Goal: Task Accomplishment & Management: Complete application form

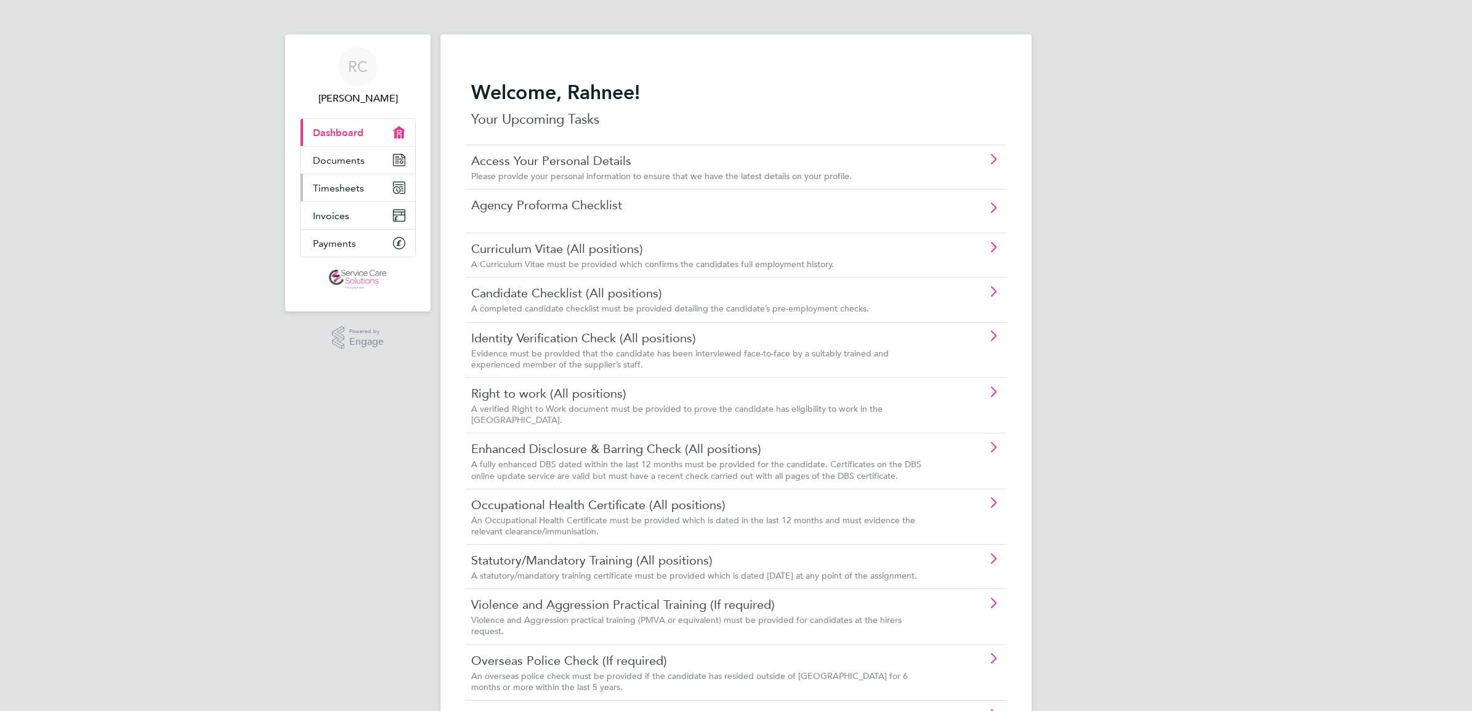
click at [327, 190] on span "Timesheets" at bounding box center [338, 188] width 51 height 12
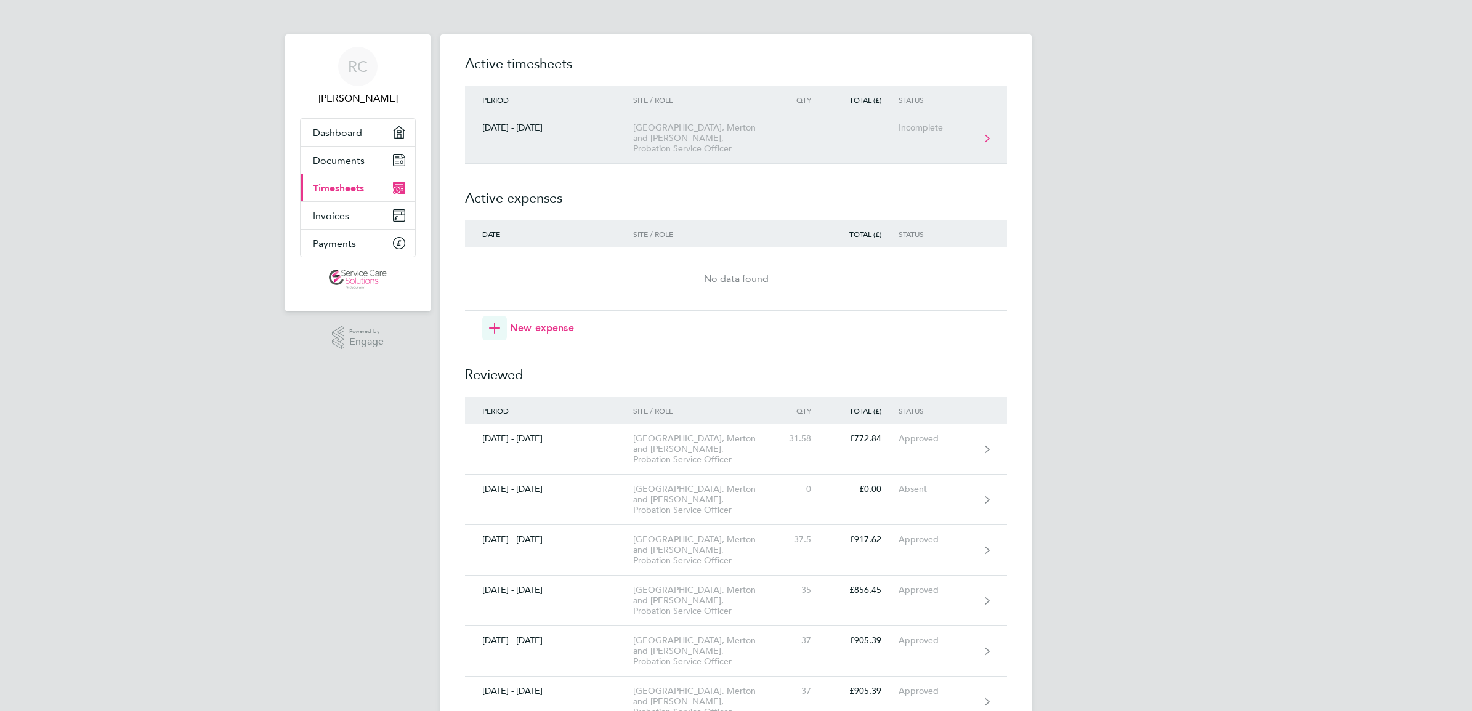
click at [780, 132] on link "[DATE] - [DATE] Wandsworth, [GEOGRAPHIC_DATA] and [GEOGRAPHIC_DATA], Probation …" at bounding box center [736, 138] width 542 height 50
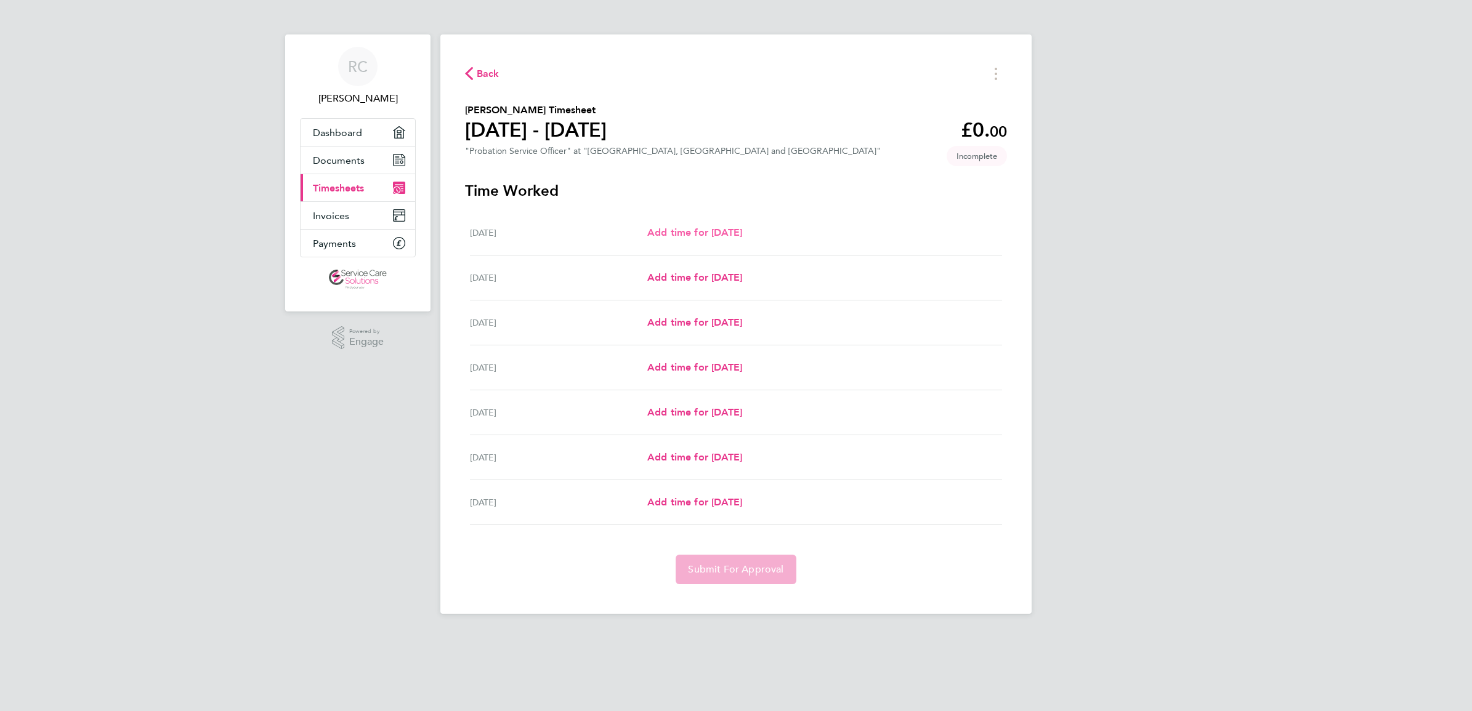
click at [682, 230] on span "Add time for [DATE]" at bounding box center [694, 233] width 95 height 12
select select "30"
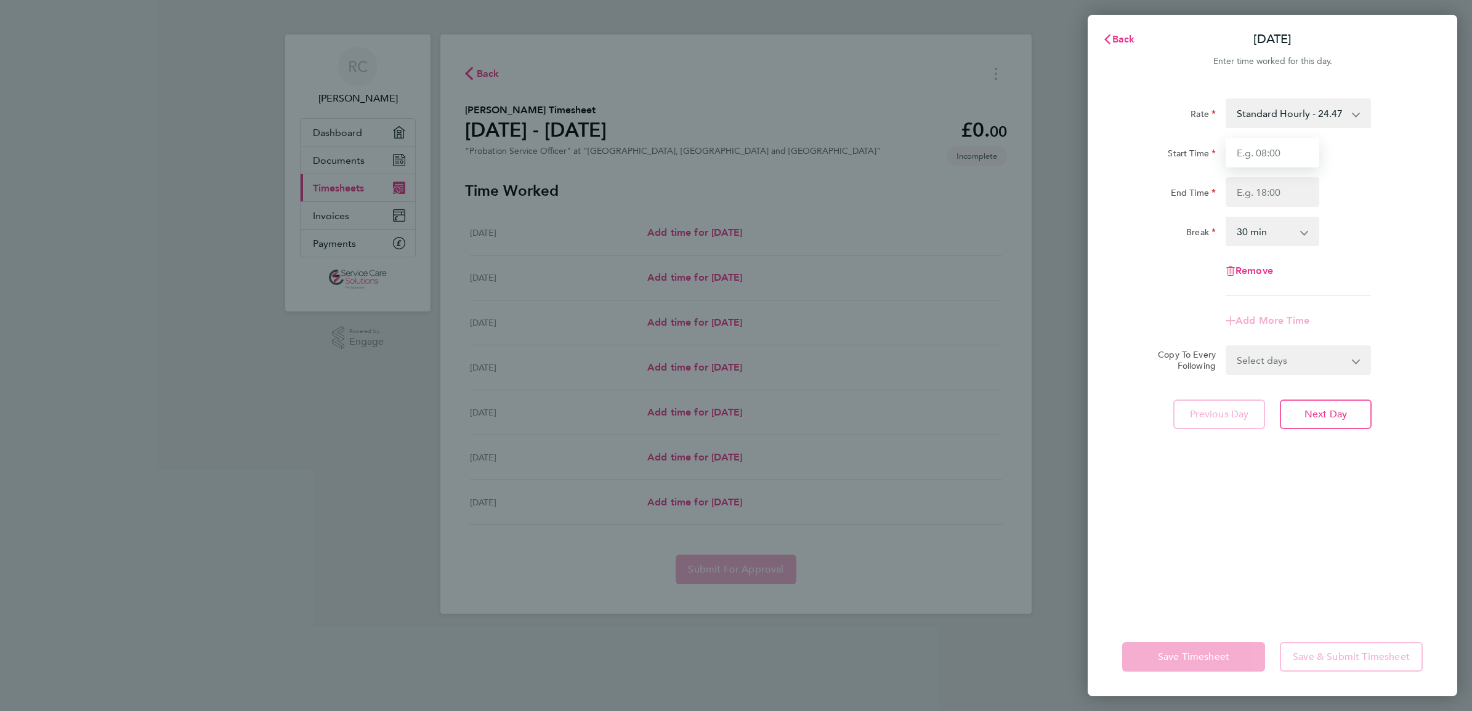
drag, startPoint x: 1265, startPoint y: 142, endPoint x: 1299, endPoint y: 113, distance: 44.9
click at [1265, 142] on input "Start Time" at bounding box center [1272, 153] width 94 height 30
type input "09:00"
type input "17:00"
click at [1286, 358] on form "Rate Standard Hourly - 24.47 Start Time 09:00 End Time 17:00 Break 0 min 15 min…" at bounding box center [1272, 237] width 300 height 276
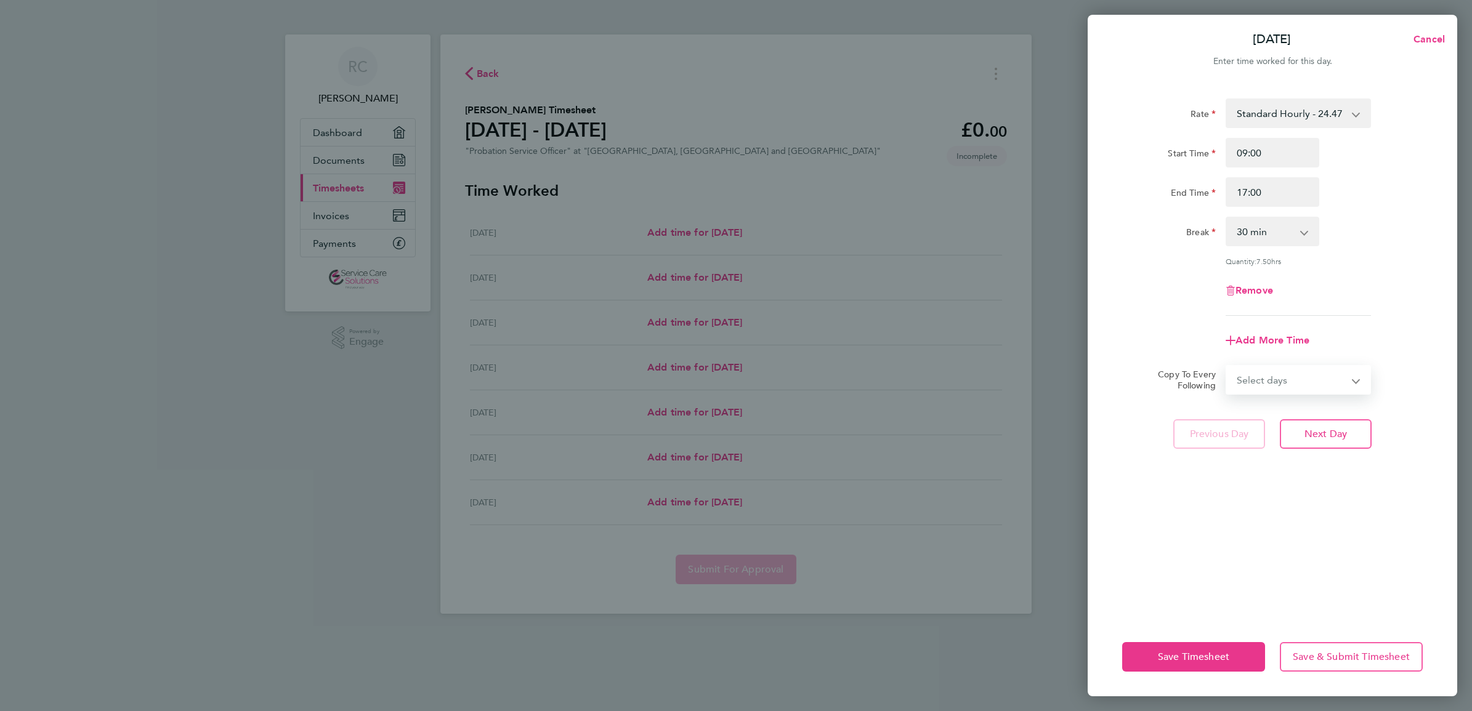
select select "WEEKDAY"
click at [1227, 366] on select "Select days Day Weekday (Mon-Fri) Weekend (Sat-Sun) [DATE] [DATE] [DATE] [DATE]…" at bounding box center [1291, 379] width 129 height 27
select select "[DATE]"
click at [1420, 417] on div "Up to [DATE] [DATE] [DATE] [DATE] [DATE] [DATE] Affected dates: [DATE] - [DATE]" at bounding box center [1272, 427] width 310 height 44
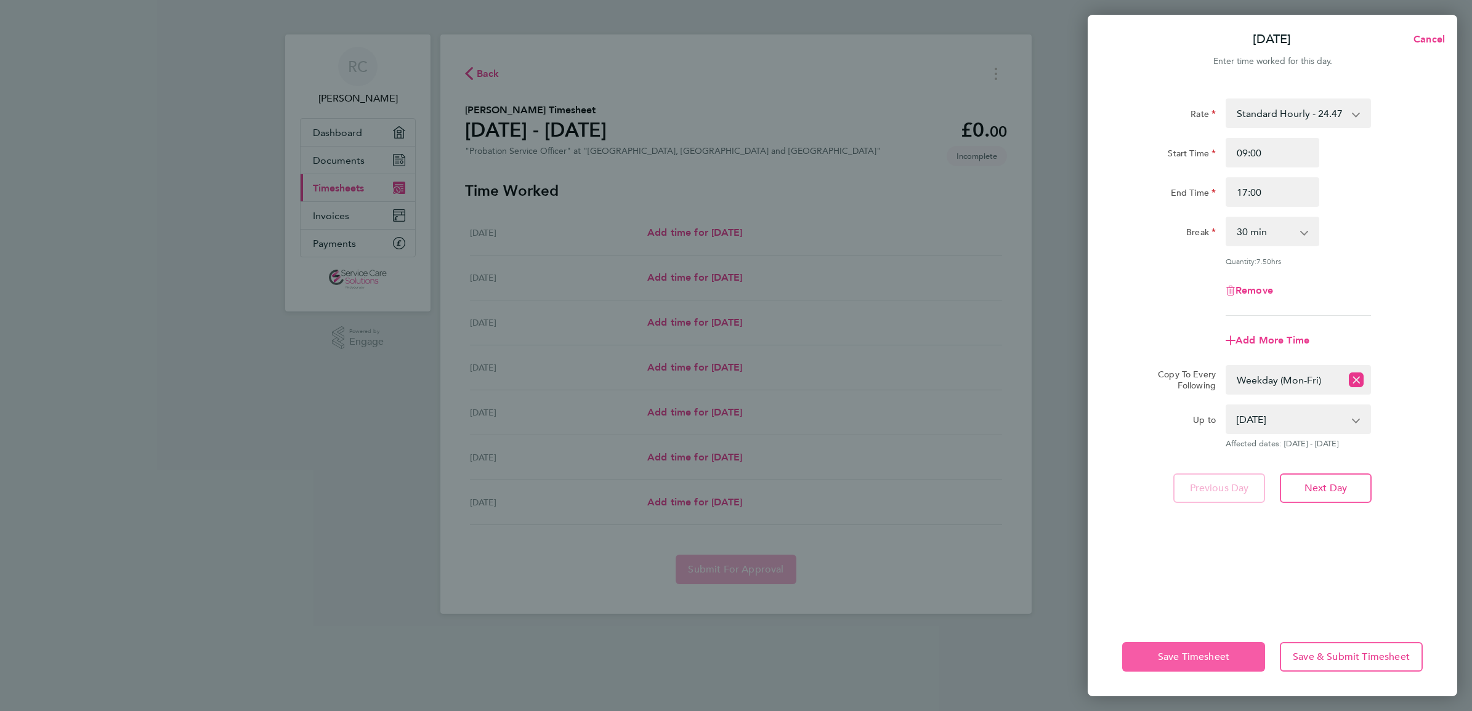
click at [1212, 659] on span "Save Timesheet" at bounding box center [1193, 657] width 71 height 12
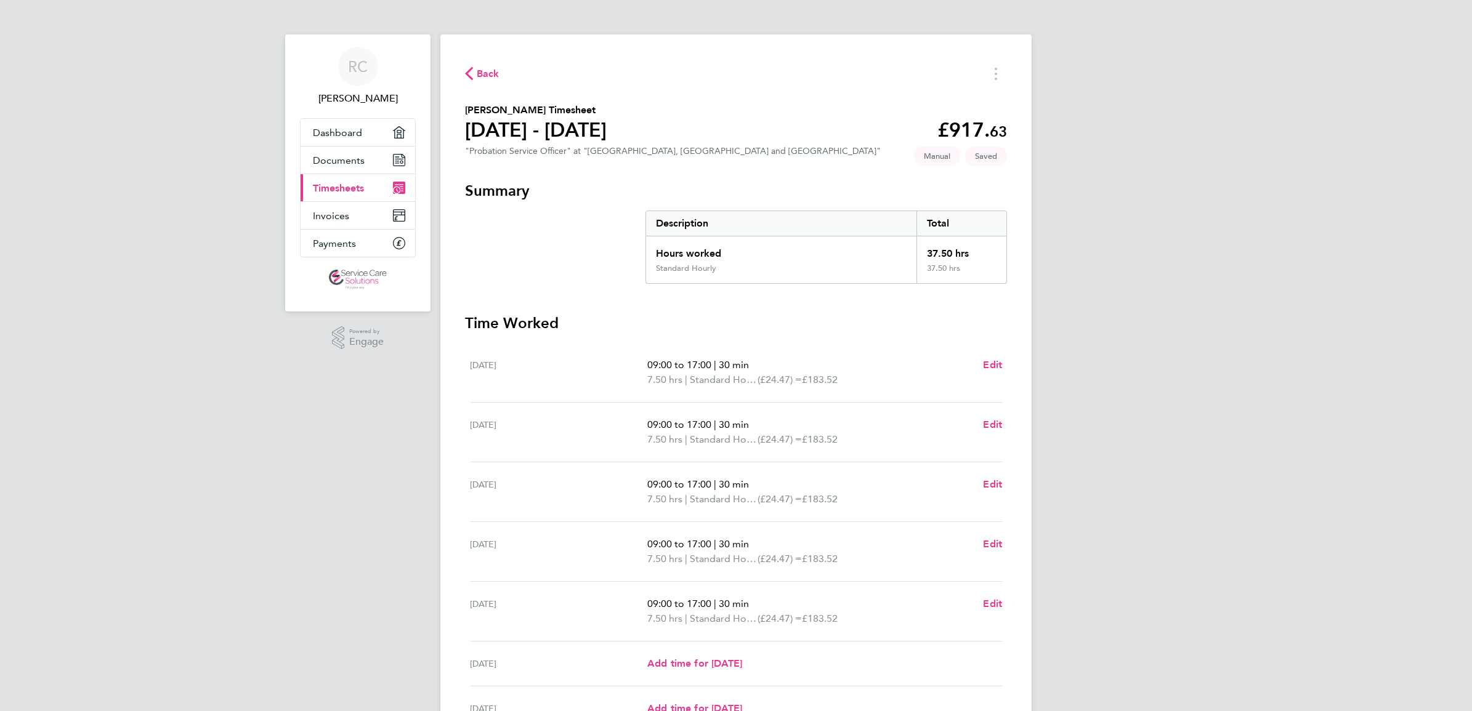
scroll to position [77, 0]
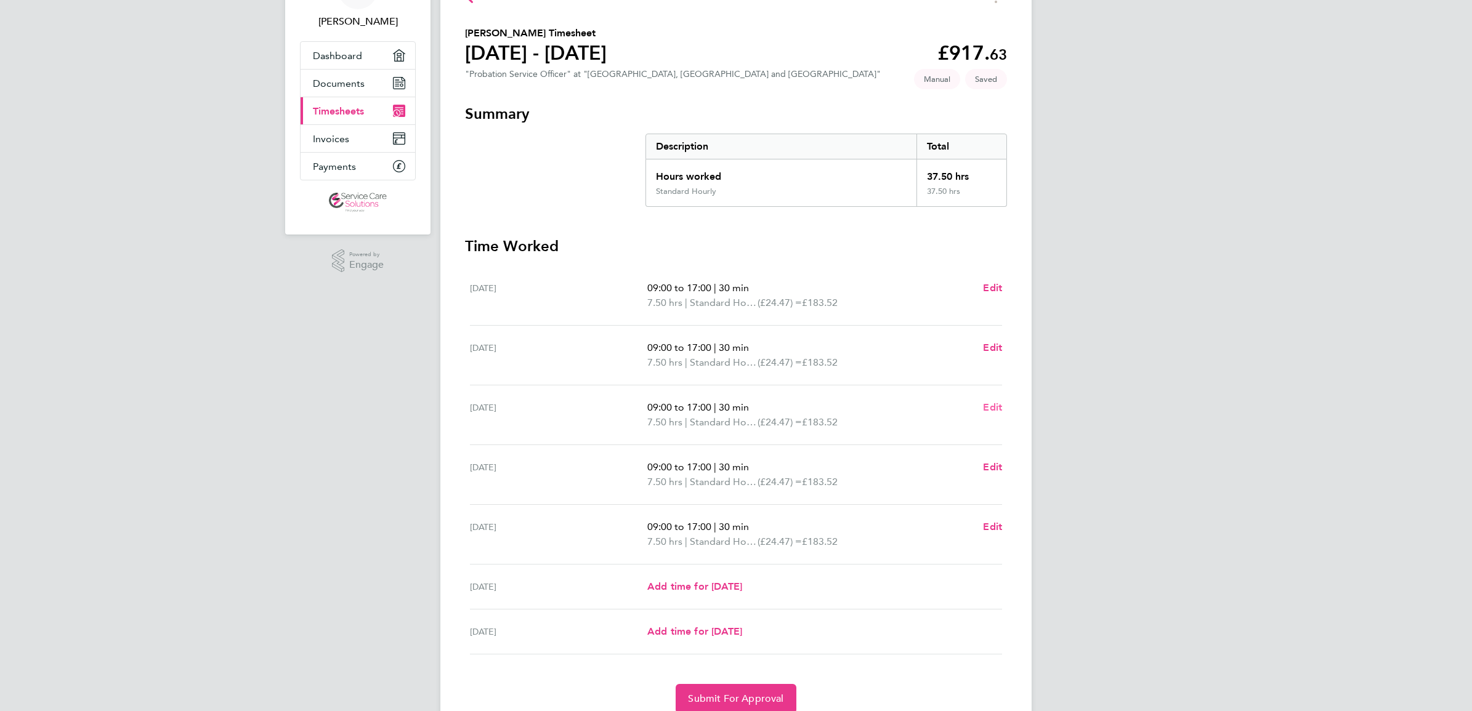
click at [985, 407] on span "Edit" at bounding box center [992, 407] width 19 height 12
select select "30"
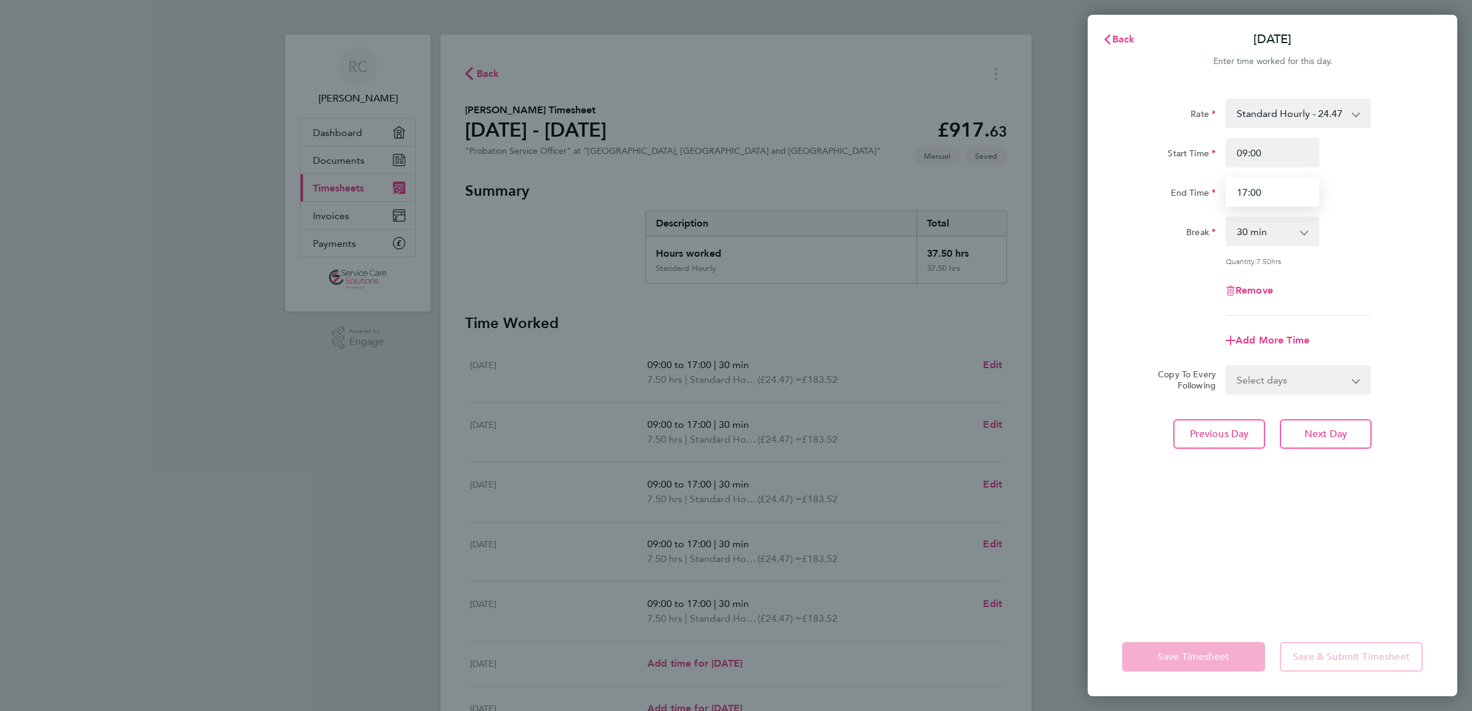
drag, startPoint x: 1291, startPoint y: 195, endPoint x: 910, endPoint y: 159, distance: 382.9
click at [910, 159] on div "Back [DATE] Enter time worked for this day. Rate Standard Hourly - 24.47 Start …" at bounding box center [736, 355] width 1472 height 711
type input "18:30"
click at [1315, 605] on div "Rate Standard Hourly - 24.47 Start Time 09:00 End Time 18:30 Break 0 min 15 min…" at bounding box center [1271, 351] width 369 height 534
click at [1189, 651] on span "Save Timesheet" at bounding box center [1193, 657] width 71 height 12
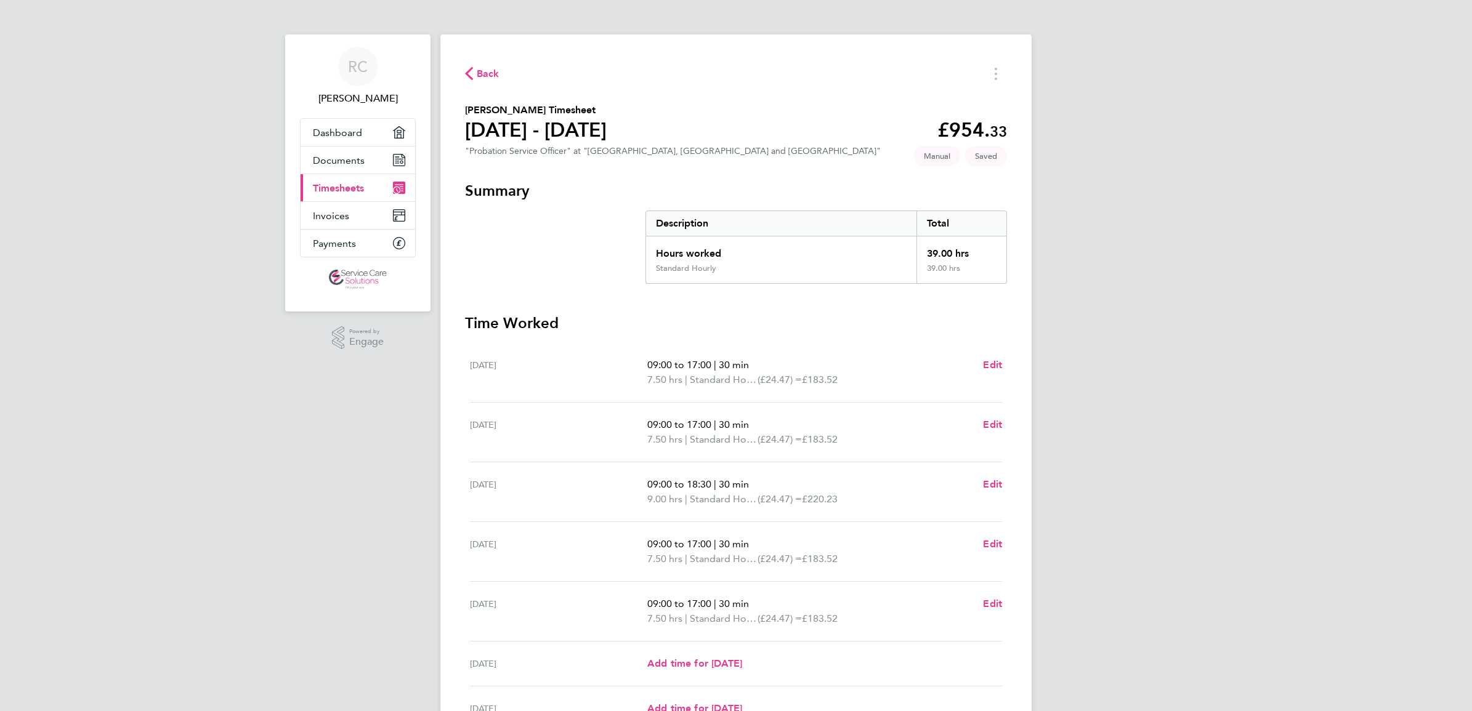
click at [485, 76] on span "Back" at bounding box center [488, 74] width 23 height 15
